Goal: Task Accomplishment & Management: Use online tool/utility

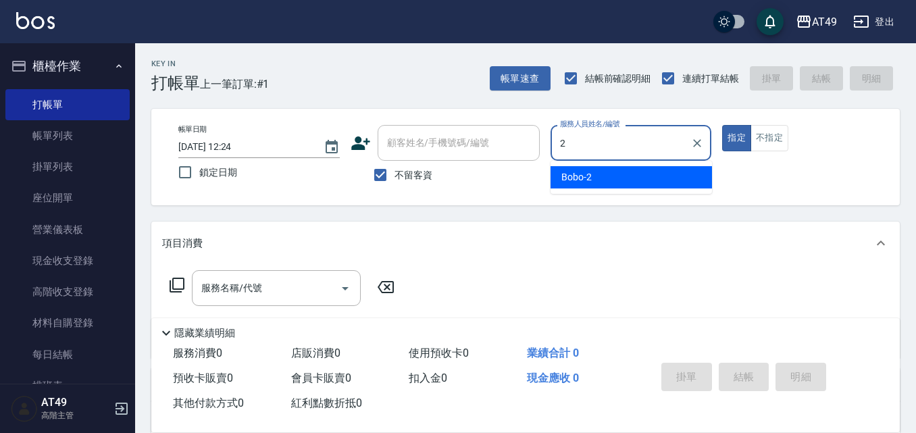
type input "2"
type button "true"
type input "Bobo-2"
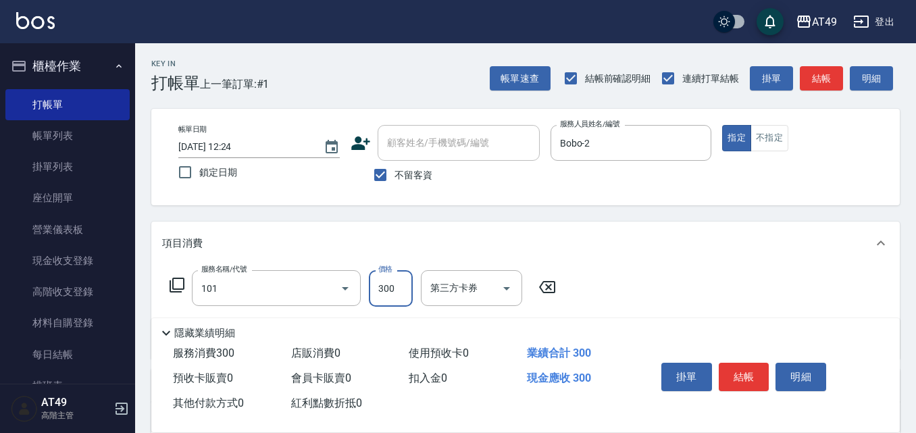
type input "一般洗髮(101)"
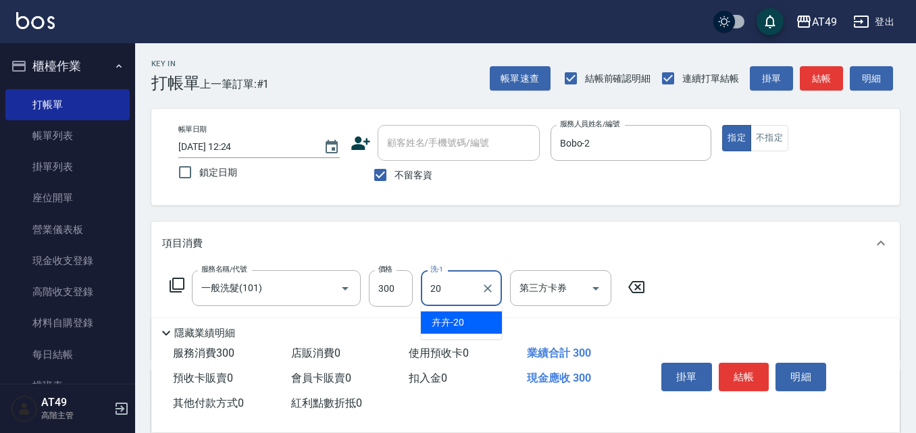
type input "卉卉-20"
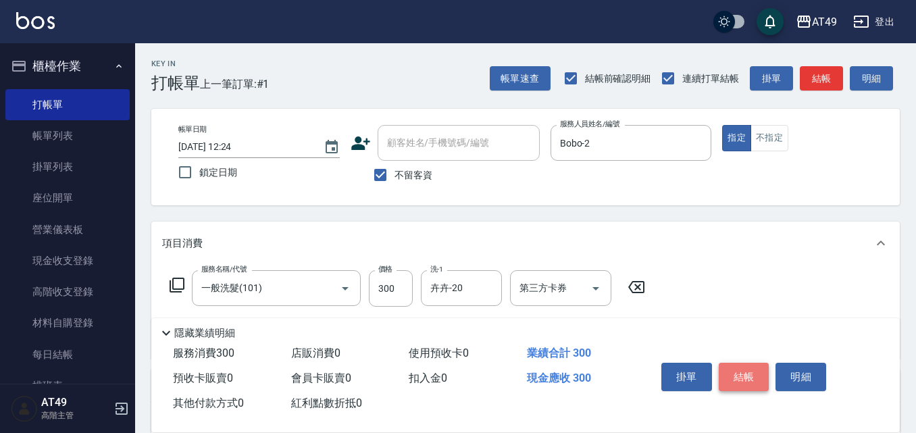
click at [758, 366] on button "結帳" at bounding box center [744, 377] width 51 height 28
click at [743, 364] on button "結帳" at bounding box center [744, 377] width 51 height 28
click at [731, 377] on button "結帳" at bounding box center [744, 377] width 51 height 28
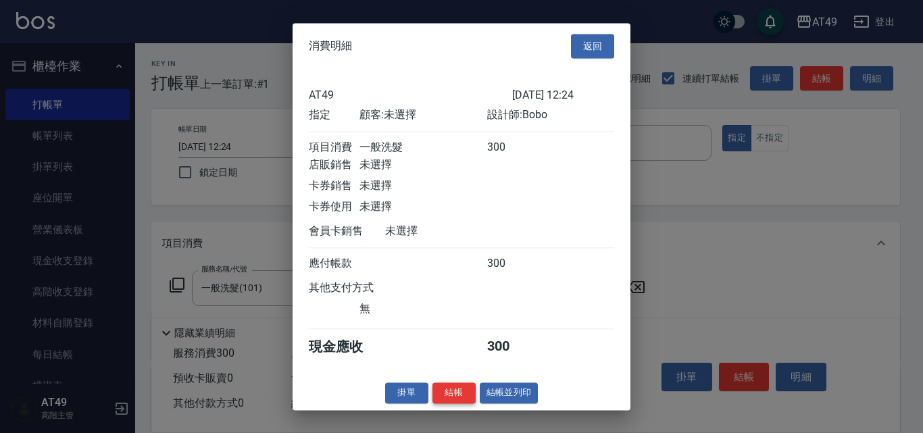
click at [452, 403] on button "結帳" at bounding box center [454, 393] width 43 height 21
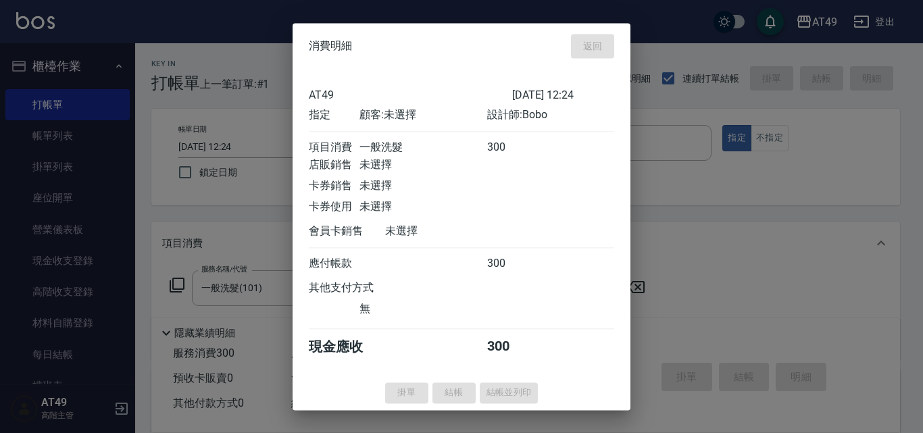
type input "[DATE] 14:52"
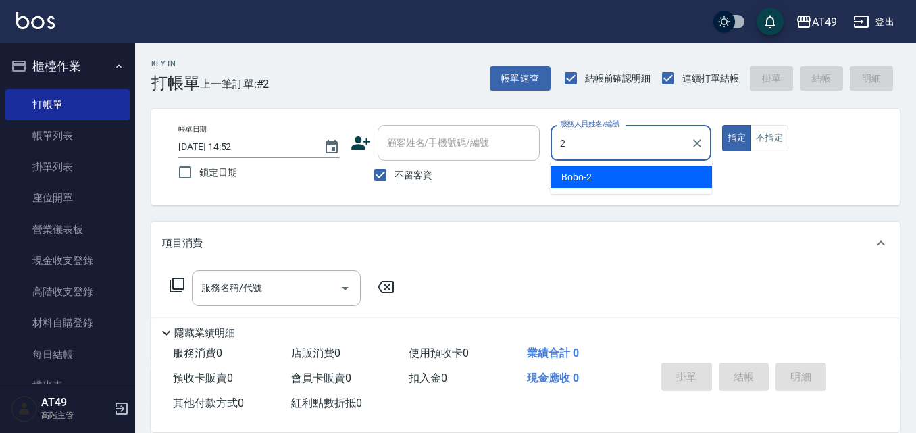
type input "Bobo-2"
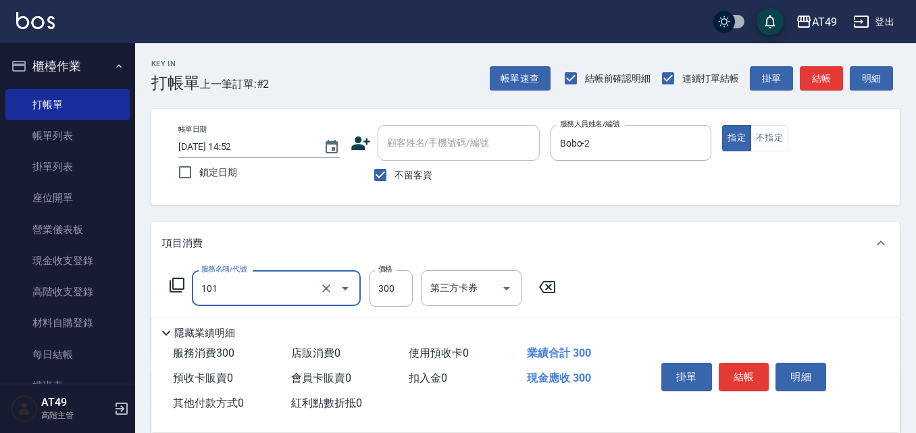
type input "一般洗髮(101)"
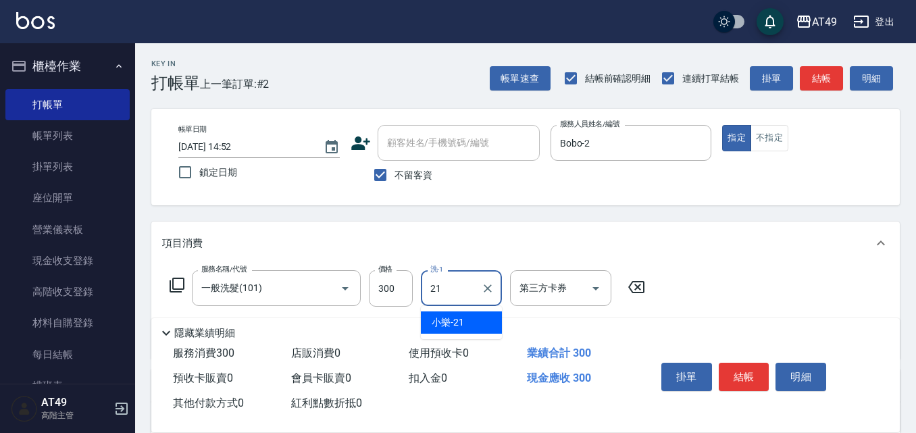
type input "小樂-21"
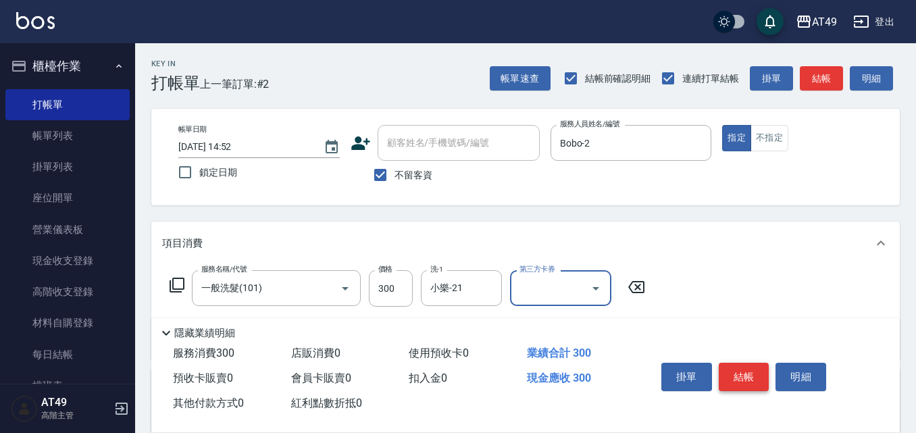
click at [748, 376] on button "結帳" at bounding box center [744, 377] width 51 height 28
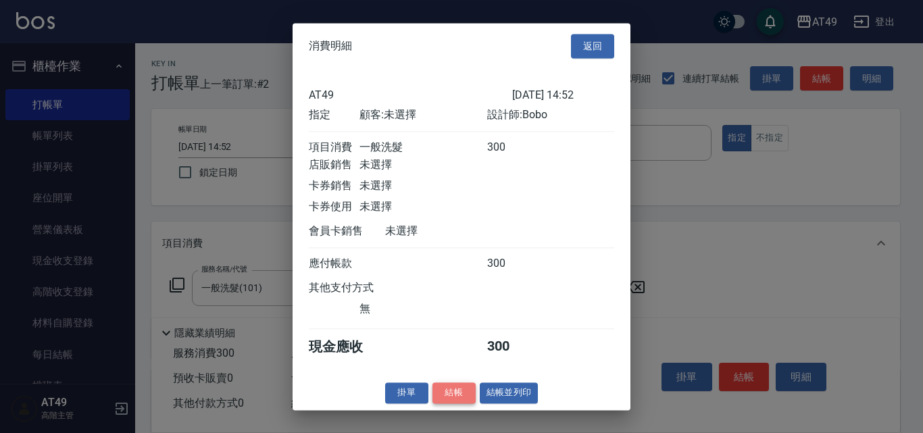
click at [458, 403] on button "結帳" at bounding box center [454, 393] width 43 height 21
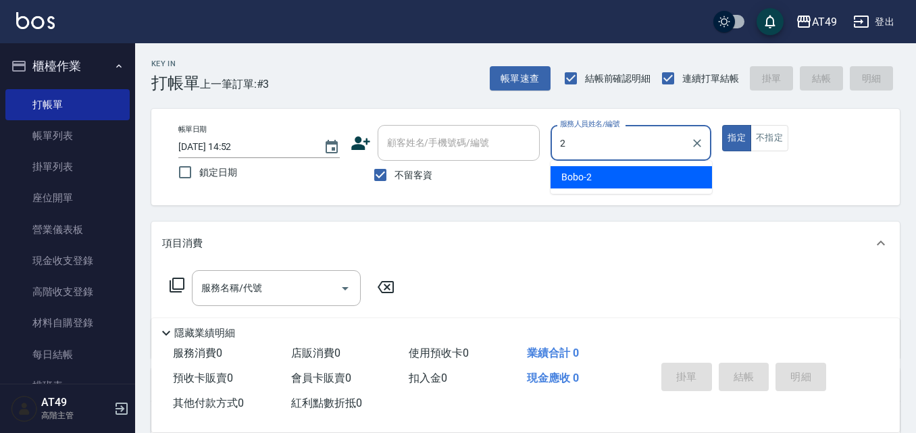
type input "Bobo-2"
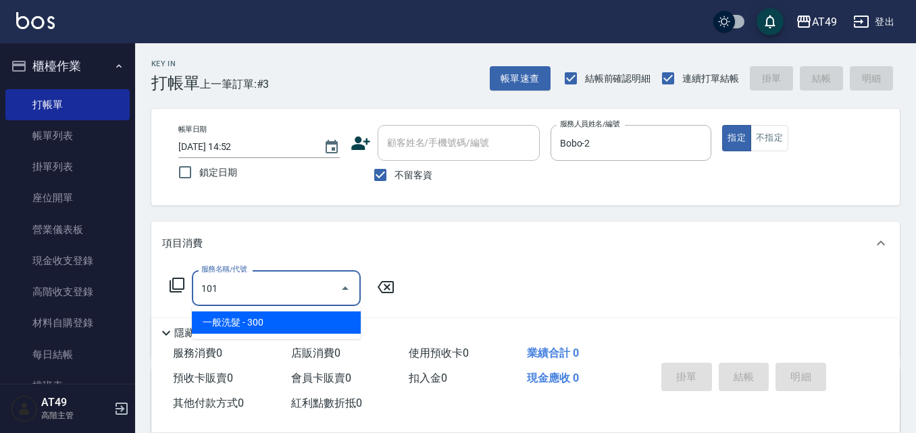
type input "一般洗髮(101)"
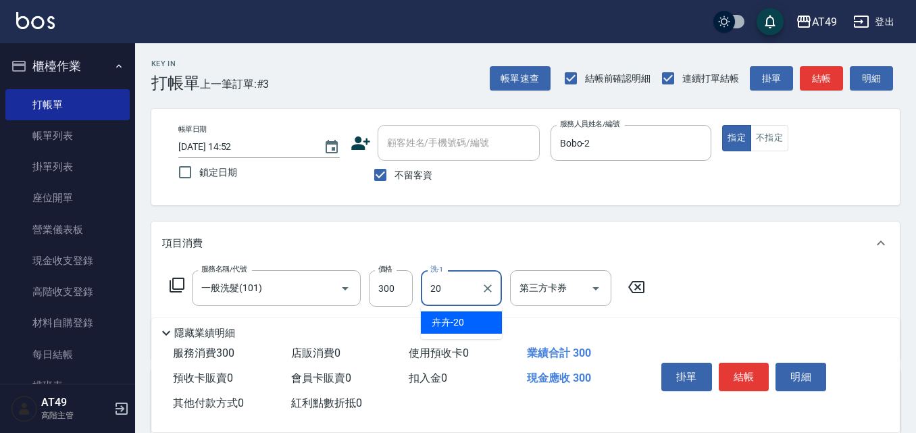
type input "卉卉-20"
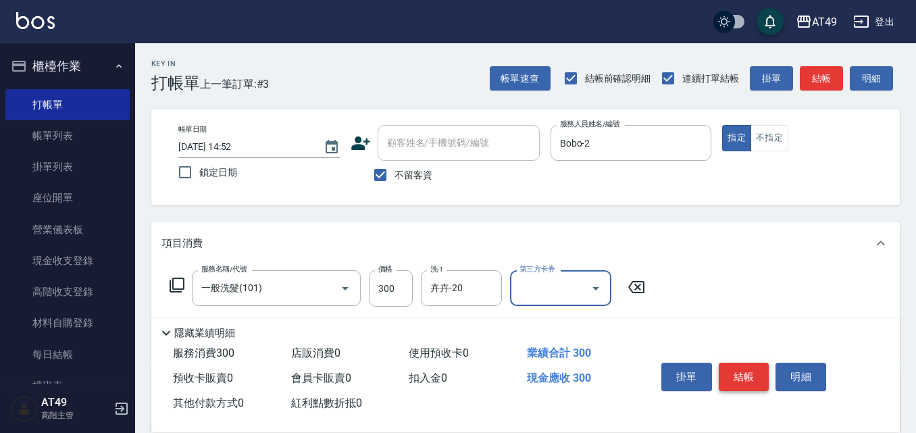
click at [756, 372] on button "結帳" at bounding box center [744, 377] width 51 height 28
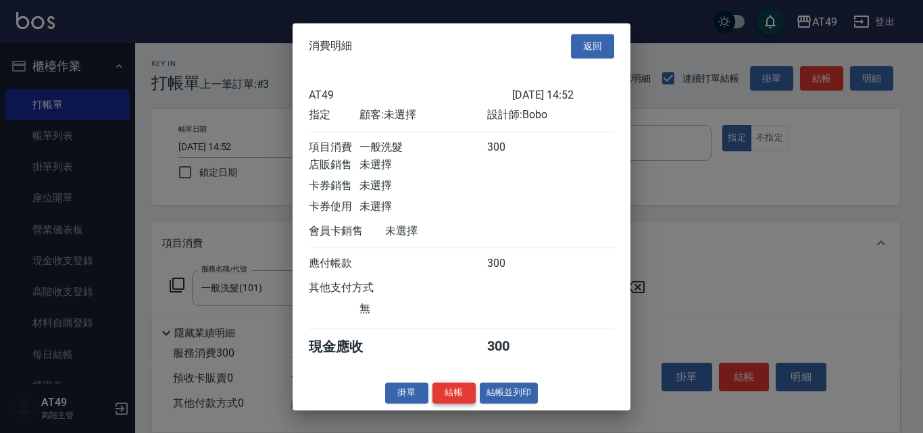
click at [441, 403] on button "結帳" at bounding box center [454, 393] width 43 height 21
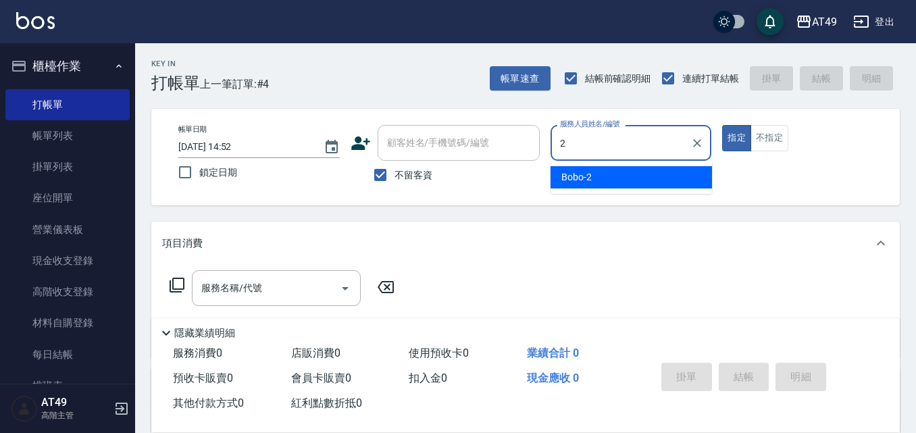
type input "Bobo-2"
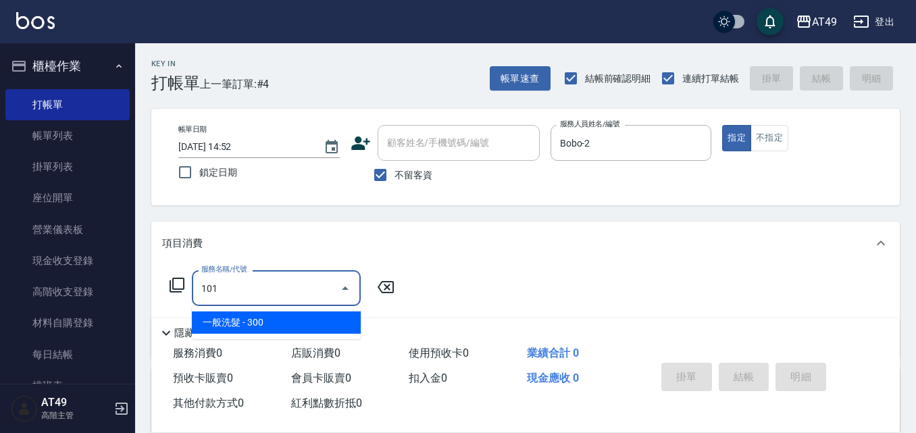
type input "一般洗髮(101)"
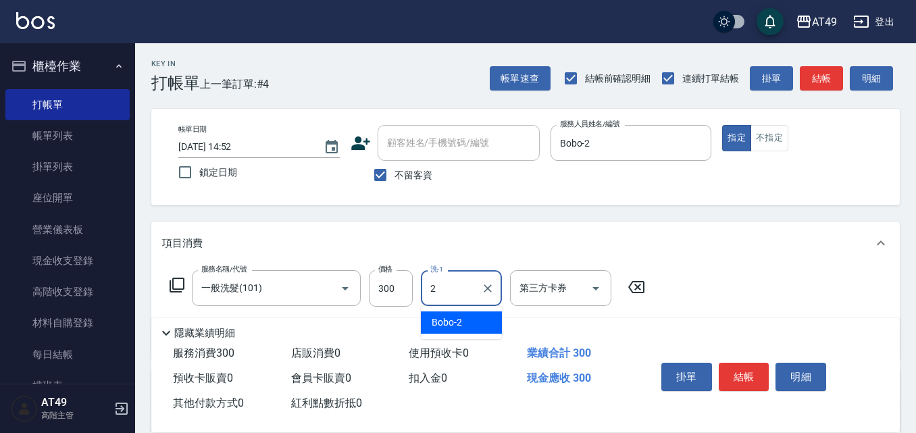
type input "Bobo-2"
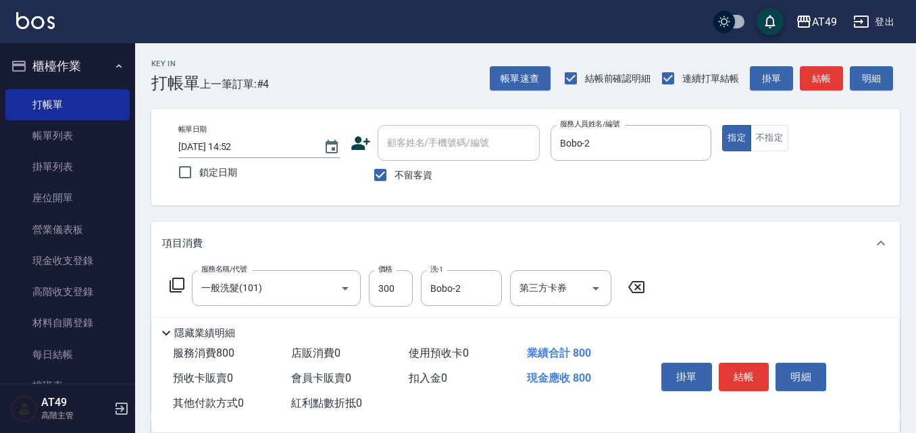
type input "精緻剪髮(201)"
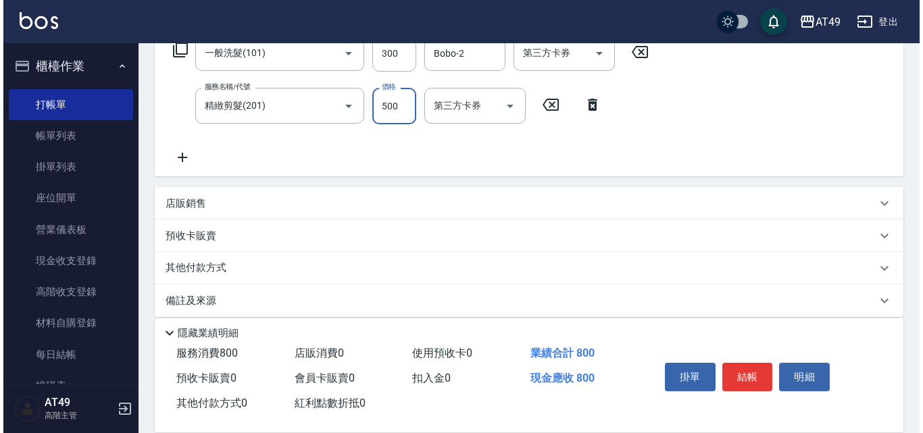
scroll to position [249, 0]
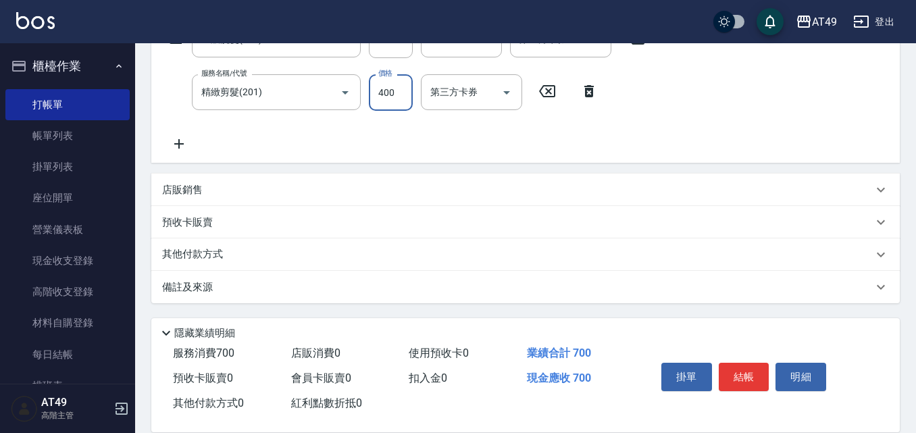
type input "400"
click at [754, 376] on button "結帳" at bounding box center [744, 377] width 51 height 28
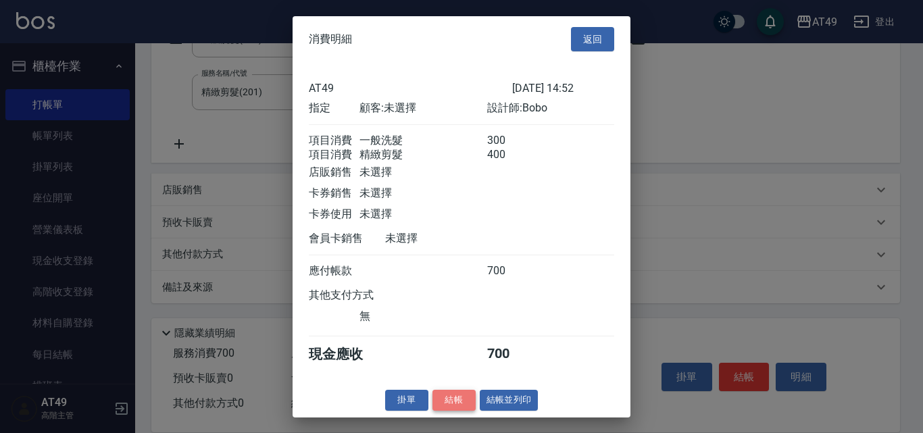
click at [456, 411] on button "結帳" at bounding box center [454, 400] width 43 height 21
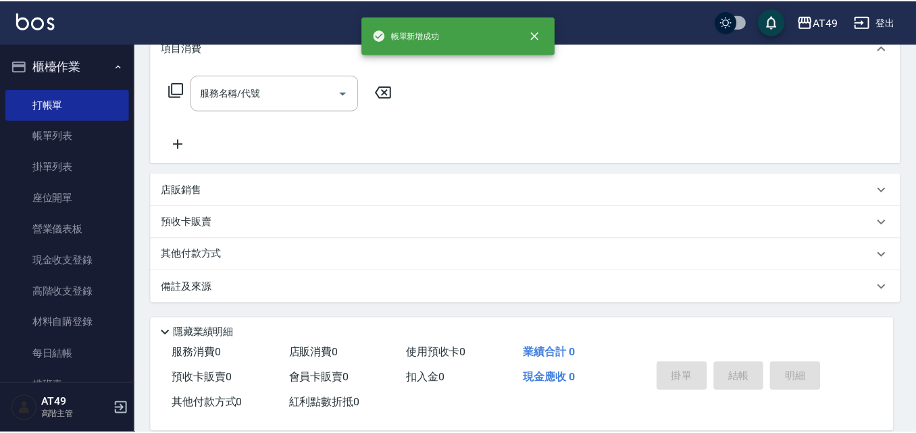
scroll to position [0, 0]
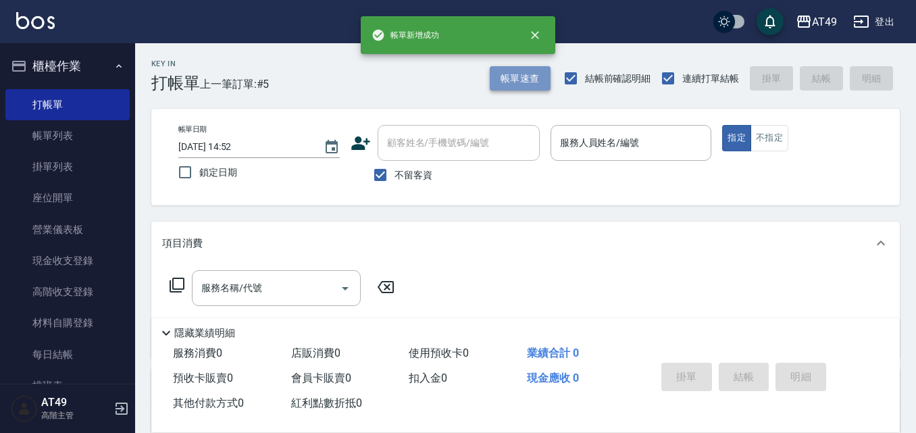
click at [544, 74] on button "帳單速查" at bounding box center [520, 78] width 61 height 25
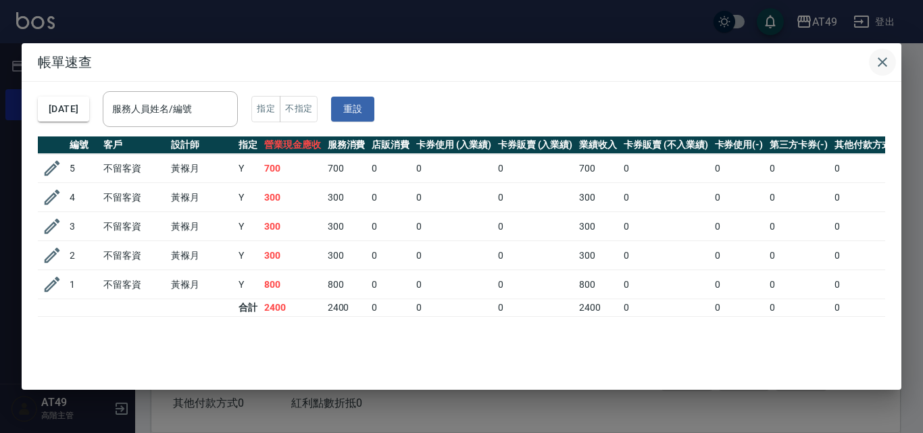
click at [882, 58] on icon "button" at bounding box center [883, 62] width 16 height 16
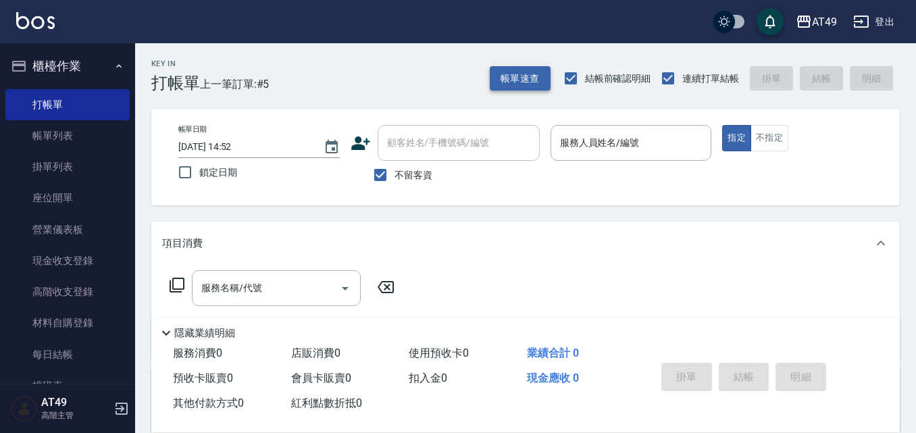
click at [518, 88] on button "帳單速查" at bounding box center [520, 78] width 61 height 25
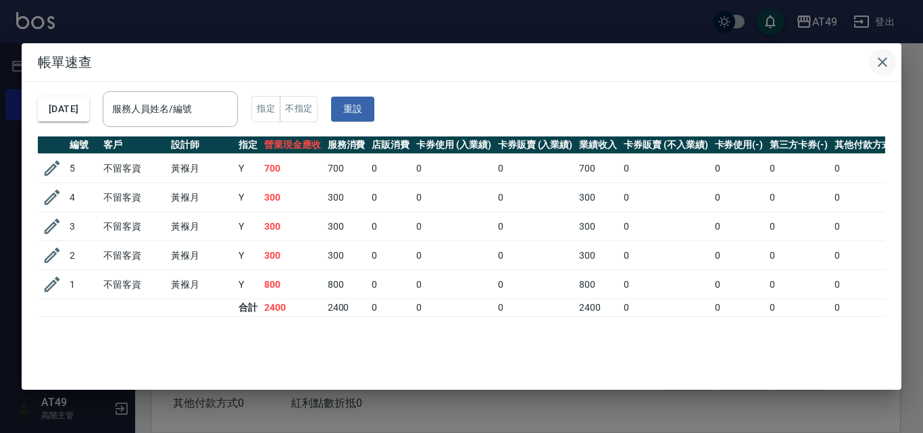
click at [885, 68] on icon "button" at bounding box center [883, 62] width 16 height 16
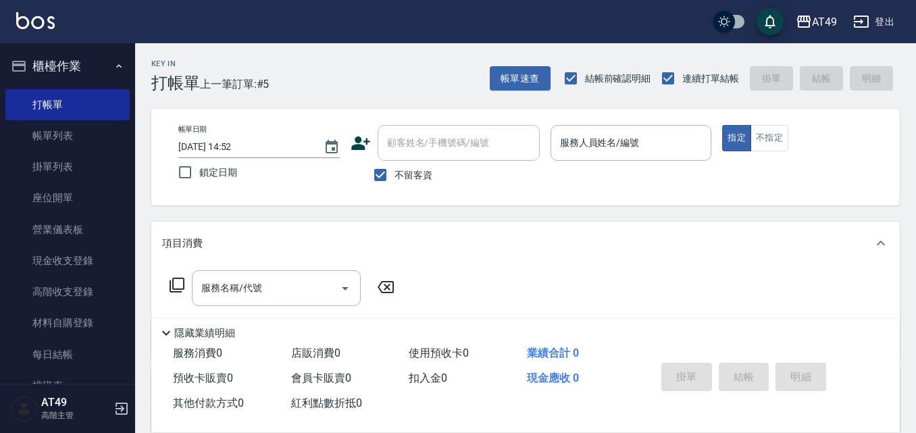
click at [651, 189] on div "帳單日期 [DATE] 14:52 鎖定日期 顧客姓名/手機號碼/編號 顧客姓名/手機號碼/編號 不留客資 服務人員姓名/編號 服務人員姓名/編號 指定 不指定" at bounding box center [526, 157] width 716 height 64
click at [524, 82] on button "帳單速查" at bounding box center [520, 78] width 61 height 25
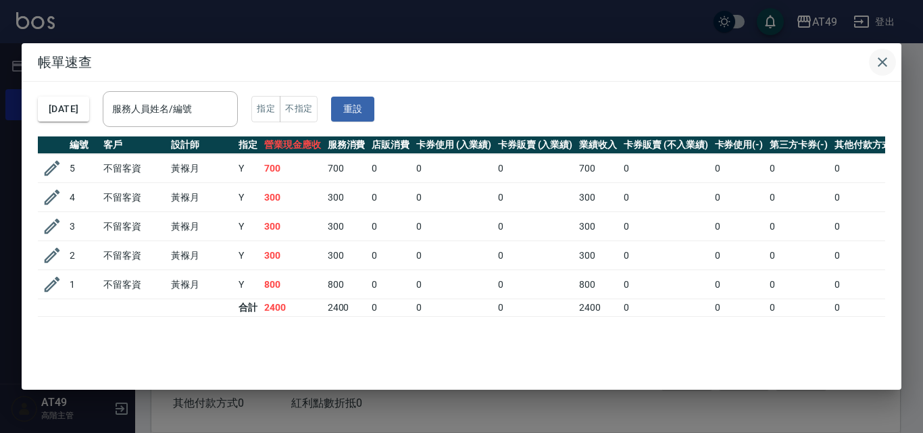
click at [884, 59] on icon "button" at bounding box center [883, 62] width 16 height 16
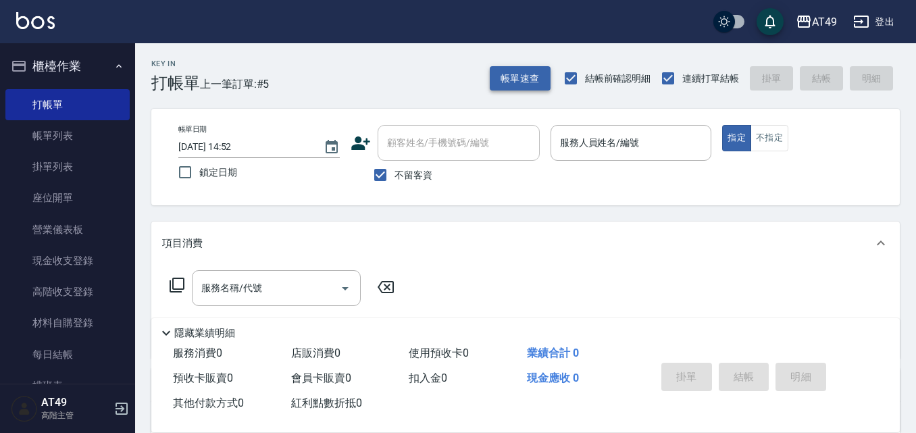
click at [503, 87] on button "帳單速查" at bounding box center [520, 78] width 61 height 25
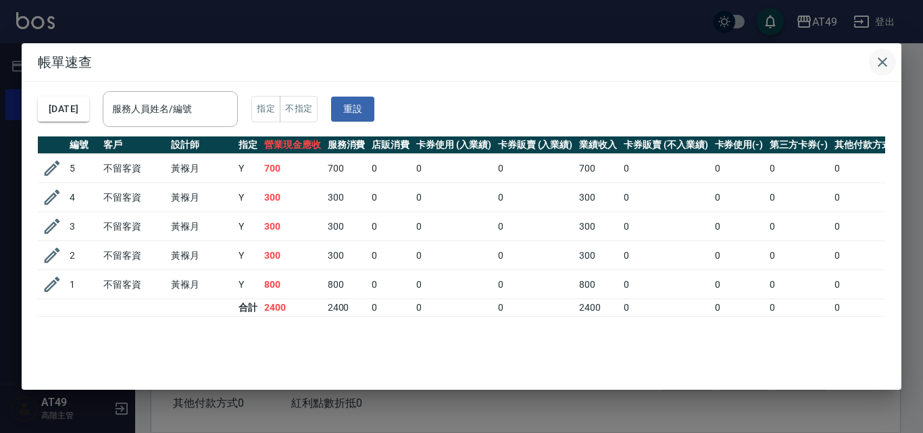
click at [879, 60] on icon "button" at bounding box center [883, 62] width 16 height 16
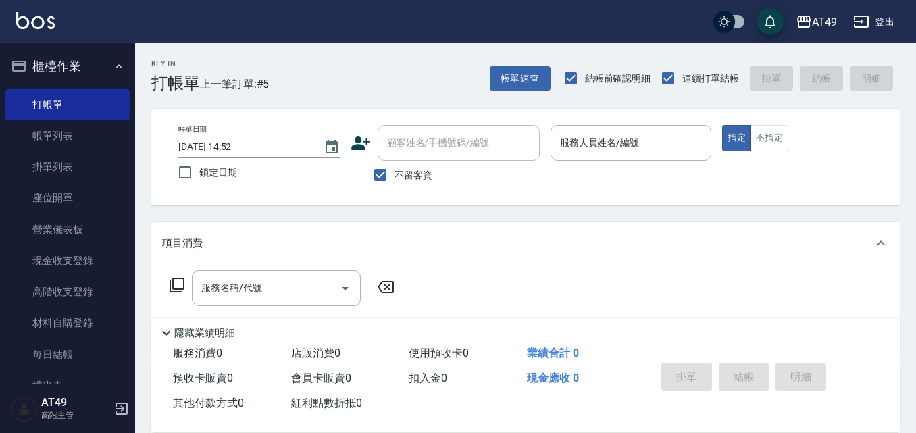
drag, startPoint x: 419, startPoint y: 173, endPoint x: 444, endPoint y: 123, distance: 55.9
click at [422, 170] on span "不留客資" at bounding box center [414, 175] width 38 height 14
click at [395, 170] on input "不留客資" at bounding box center [380, 175] width 28 height 28
checkbox input "false"
click at [444, 123] on div "帳單日期 [DATE] 14:52 鎖定日期 顧客姓名/手機號碼/編號 顧客姓名/手機號碼/編號 不留客資 服務人員姓名/編號 服務人員姓名/編號 指定 不指定" at bounding box center [525, 157] width 749 height 97
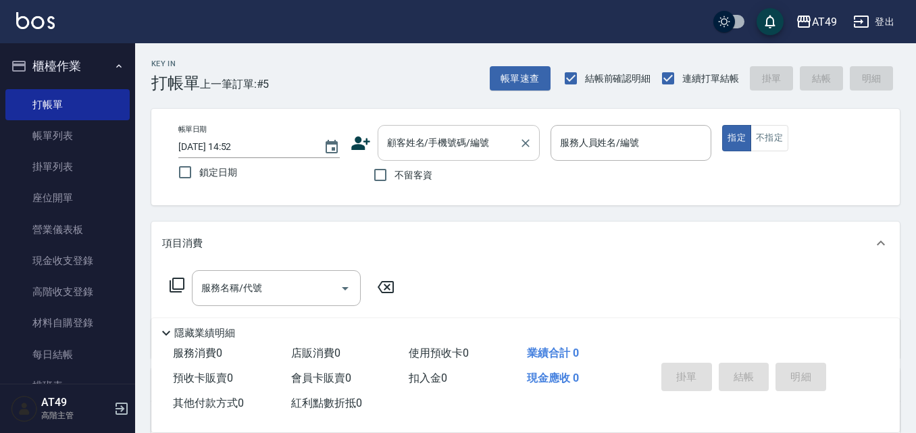
click at [437, 133] on input "顧客姓名/手機號碼/編號" at bounding box center [449, 143] width 130 height 24
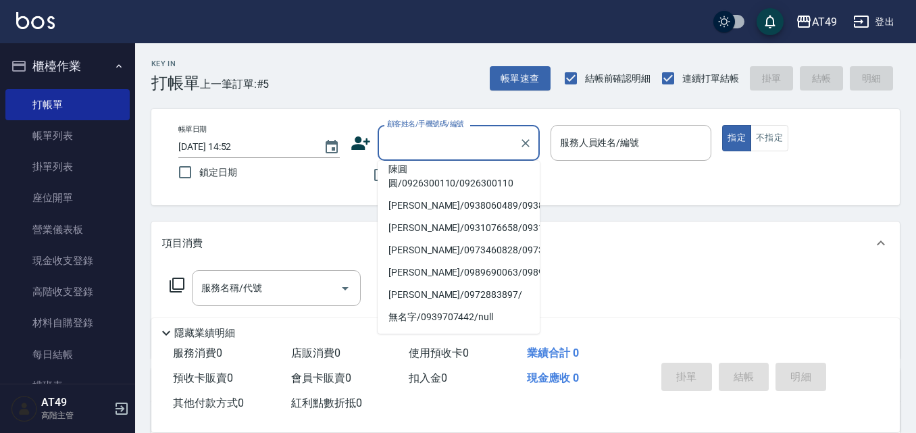
scroll to position [338, 0]
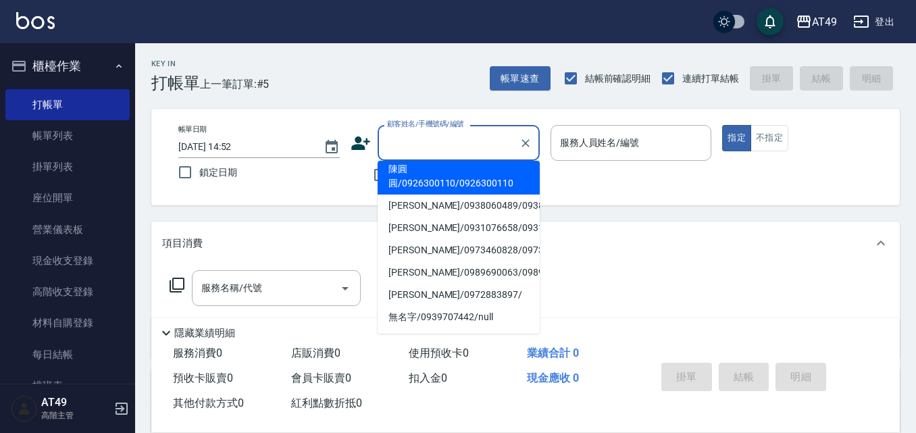
click at [398, 195] on li "陳圓圓/0926300110/0926300110" at bounding box center [459, 176] width 162 height 36
type input "陳圓圓/0926300110/0926300110"
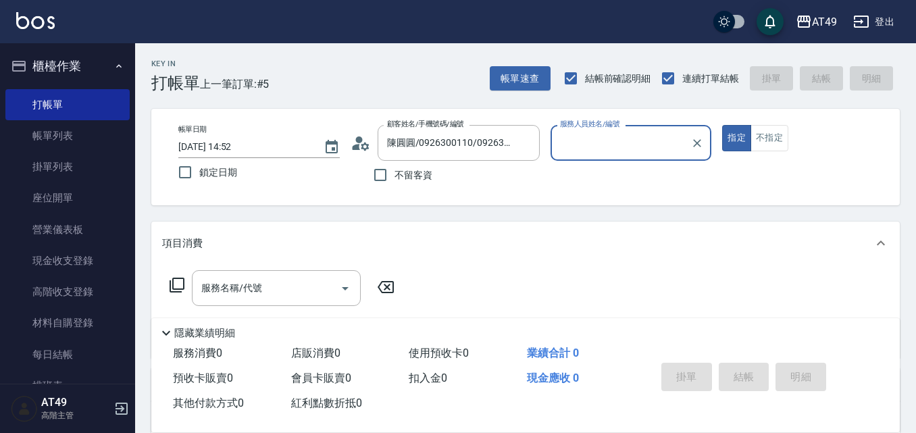
type input "Bobo-2"
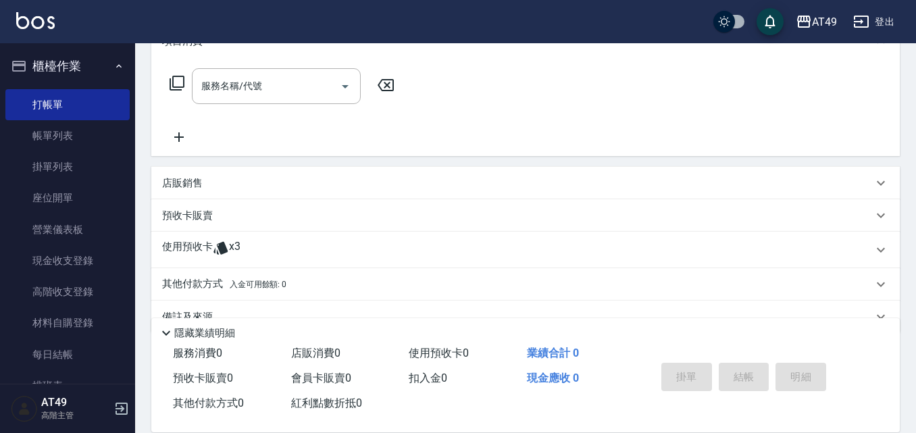
scroll to position [203, 0]
click at [197, 247] on p "使用預收卡" at bounding box center [187, 249] width 51 height 20
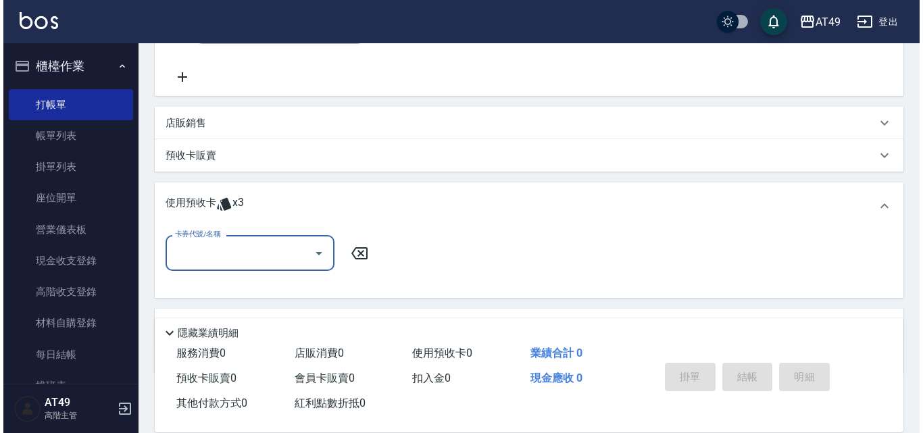
scroll to position [333, 0]
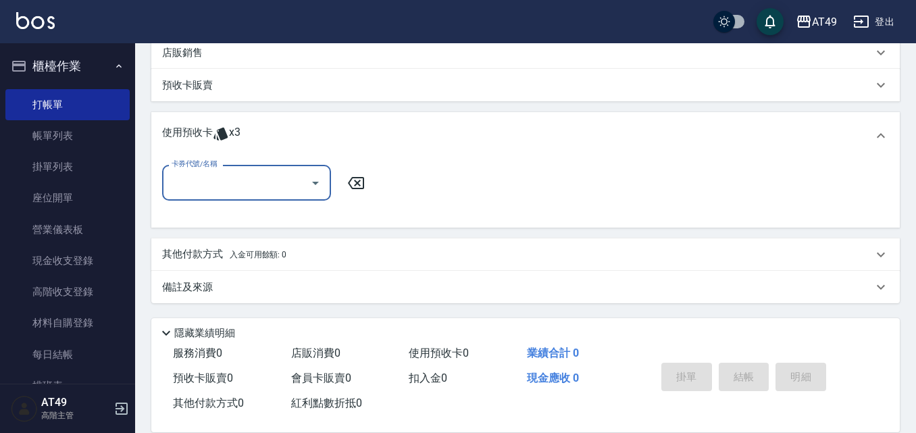
click at [237, 170] on div "卡券代號/名稱" at bounding box center [246, 183] width 169 height 36
click at [212, 226] on div "賣洗卷300 剩餘3張" at bounding box center [246, 217] width 169 height 22
type input "賣洗卷300"
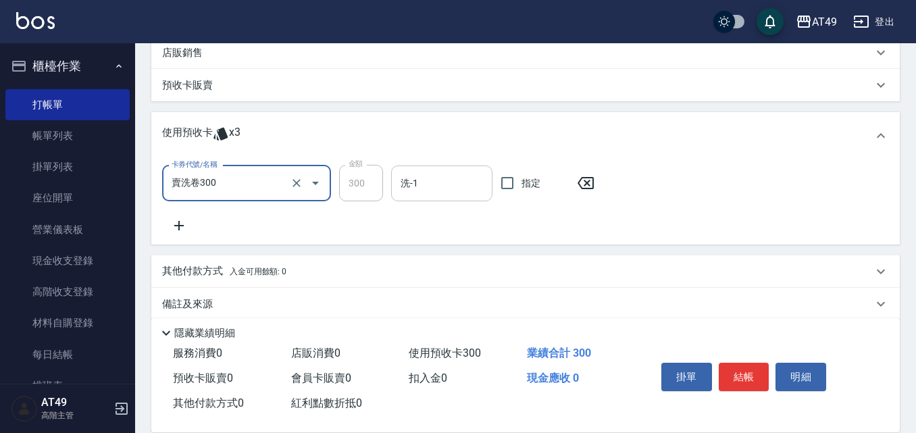
click at [423, 188] on input "洗-1" at bounding box center [441, 184] width 89 height 24
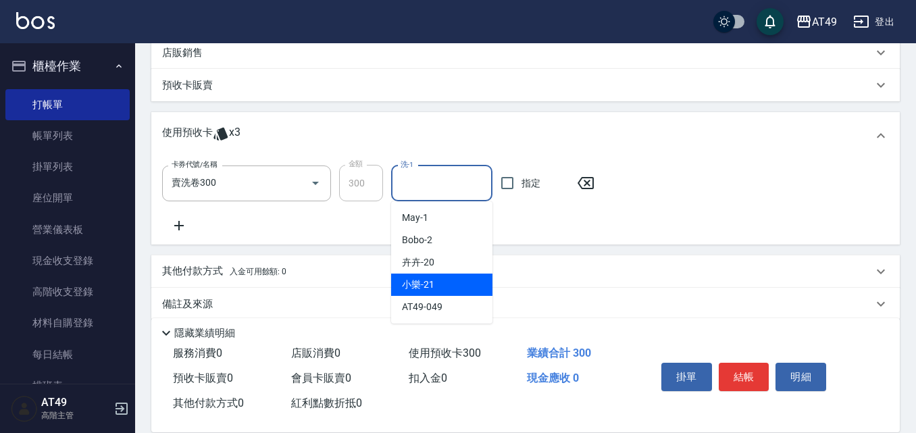
click at [440, 280] on div "小樂 -21" at bounding box center [441, 285] width 101 height 22
type input "小樂-21"
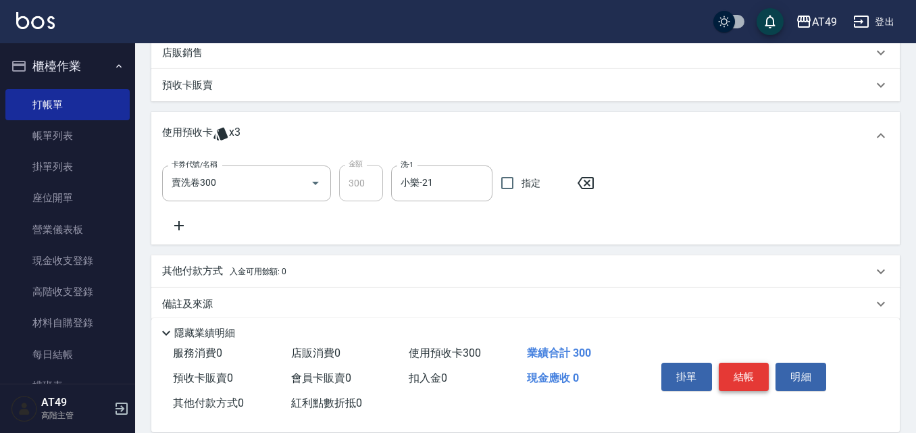
click at [729, 372] on button "結帳" at bounding box center [744, 377] width 51 height 28
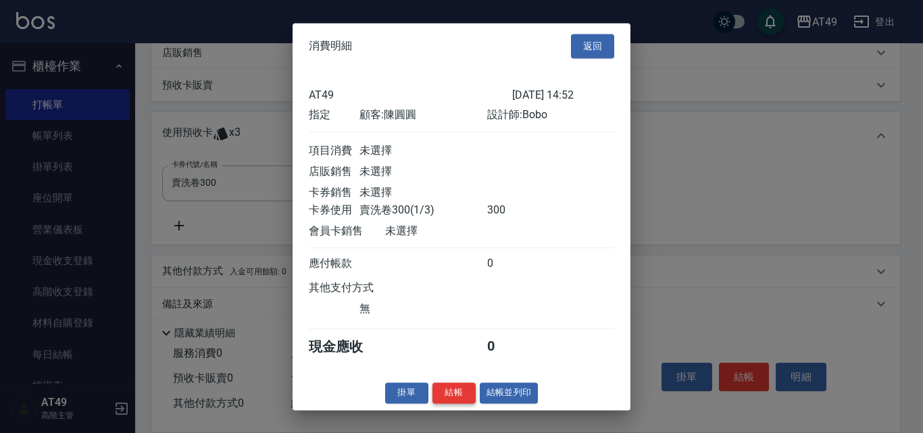
click at [437, 395] on button "結帳" at bounding box center [454, 393] width 43 height 21
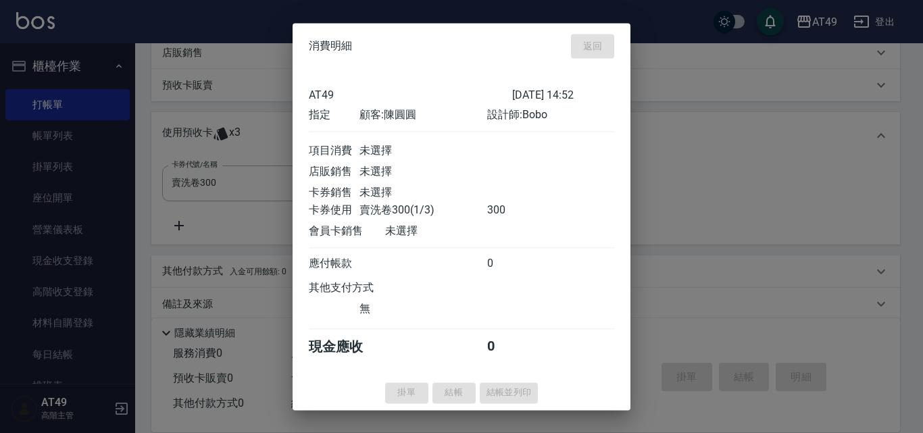
type input "[DATE] 14:54"
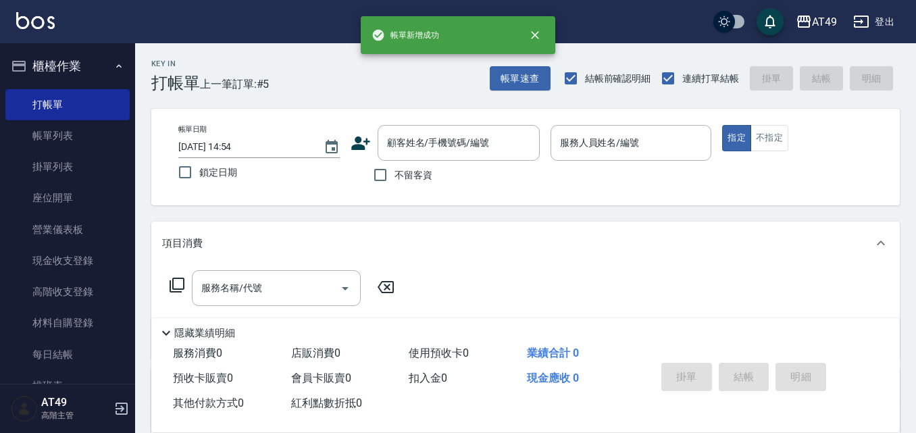
scroll to position [0, 0]
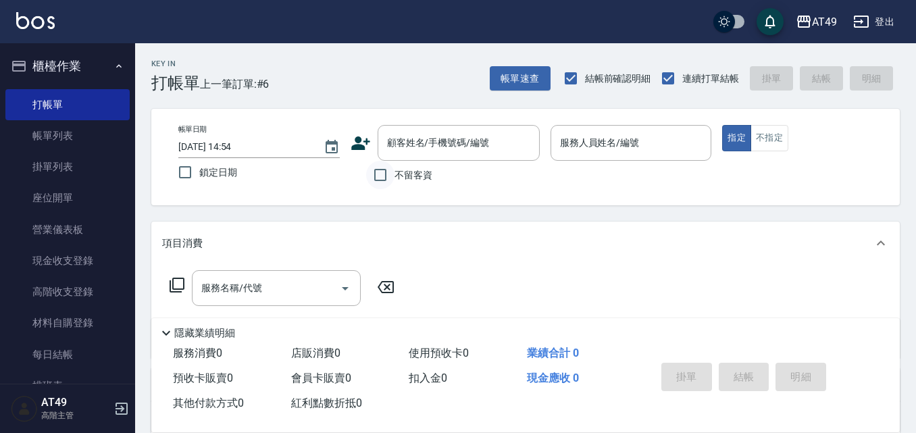
click at [381, 178] on input "不留客資" at bounding box center [380, 175] width 28 height 28
checkbox input "true"
click at [523, 87] on button "帳單速查" at bounding box center [520, 78] width 61 height 25
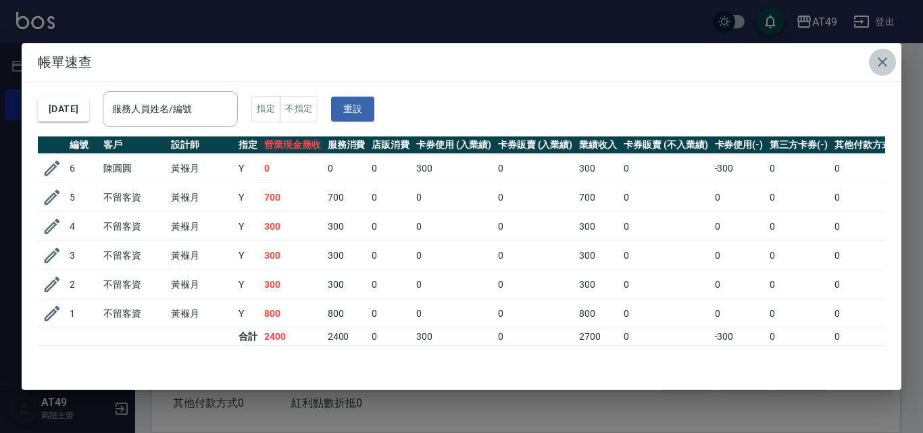
click at [883, 62] on icon "button" at bounding box center [882, 61] width 9 height 9
